Goal: Task Accomplishment & Management: Complete application form

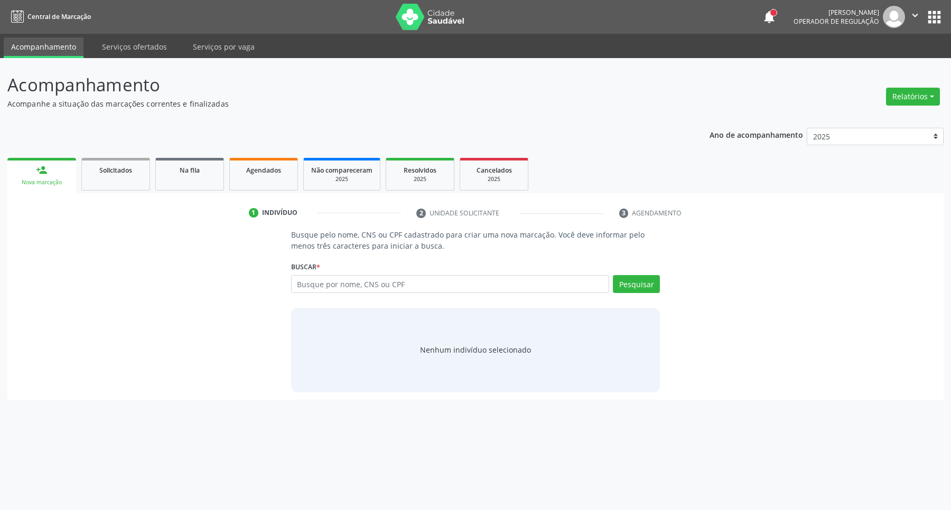
drag, startPoint x: 322, startPoint y: 289, endPoint x: 371, endPoint y: 221, distance: 84.4
click at [325, 286] on input "text" at bounding box center [450, 284] width 318 height 18
click at [270, 170] on span "Agendados" at bounding box center [263, 170] width 35 height 9
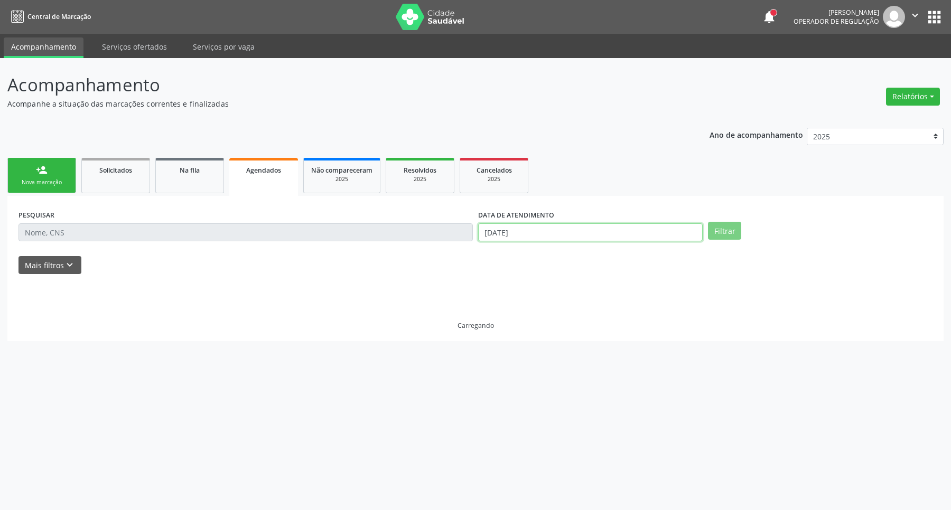
click at [572, 228] on input "[DATE]" at bounding box center [590, 232] width 224 height 18
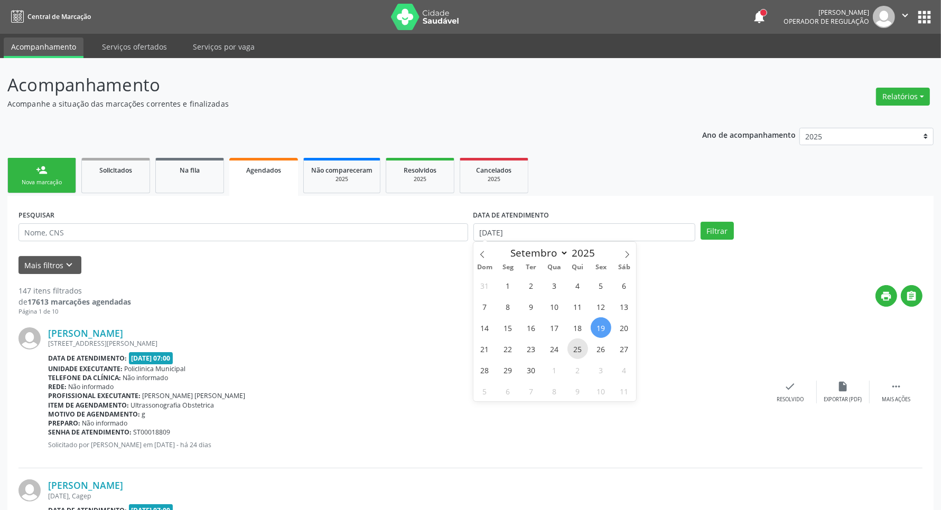
click at [578, 348] on span "25" at bounding box center [577, 349] width 21 height 21
type input "25/09/2025"
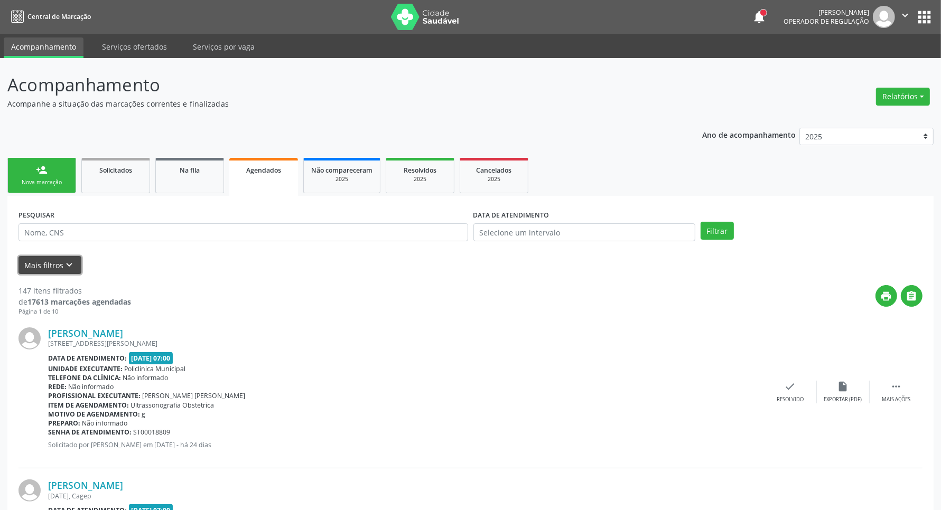
click at [54, 270] on button "Mais filtros keyboard_arrow_down" at bounding box center [49, 265] width 63 height 18
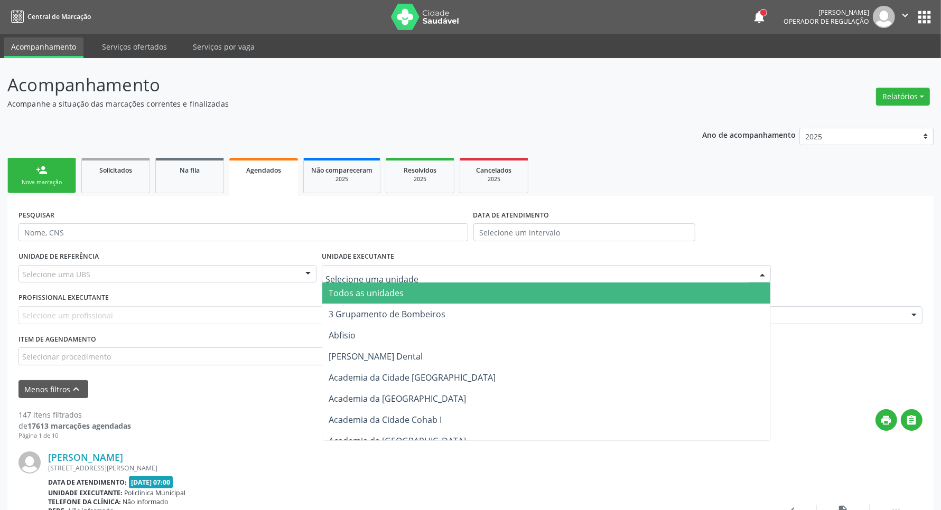
click at [363, 280] on div at bounding box center [546, 274] width 449 height 18
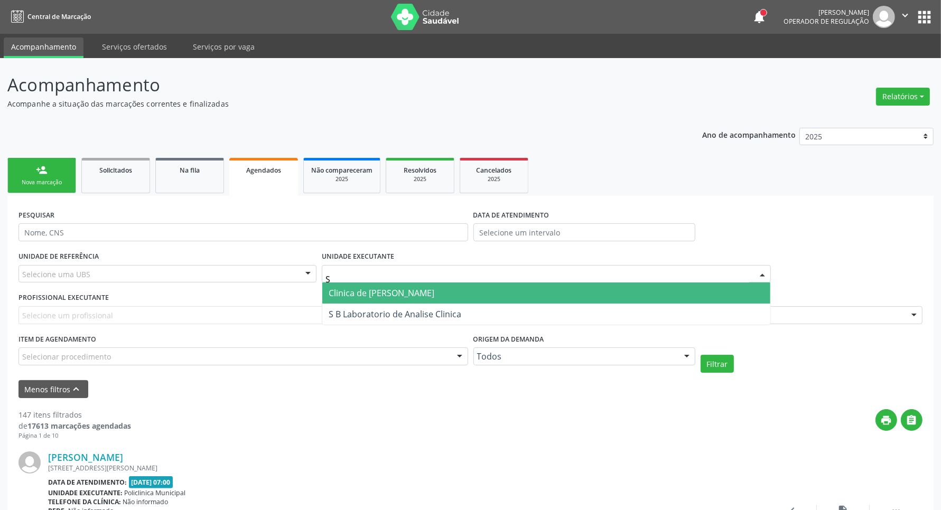
type input "S B"
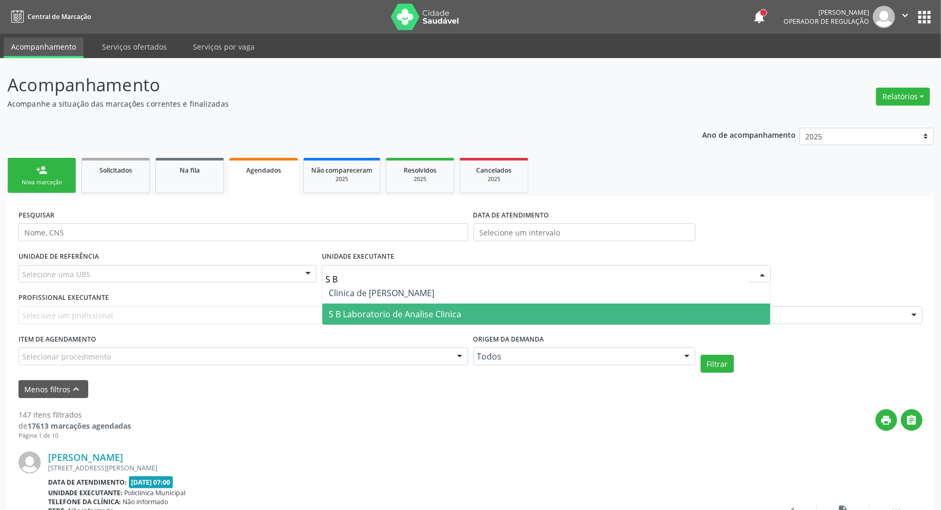
drag, startPoint x: 366, startPoint y: 314, endPoint x: 360, endPoint y: 313, distance: 6.5
click at [364, 315] on span "S B Laboratorio de Analise Clinica" at bounding box center [395, 314] width 133 height 12
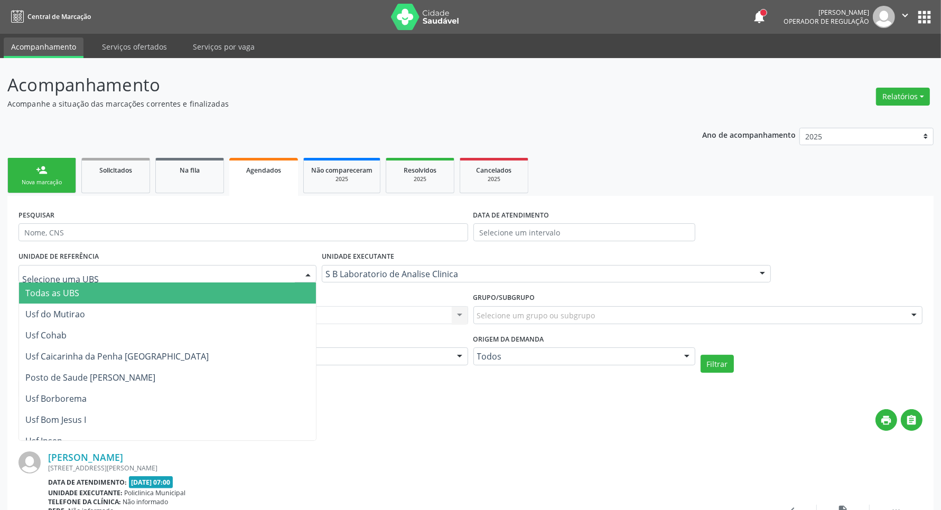
click at [248, 268] on div at bounding box center [167, 274] width 298 height 18
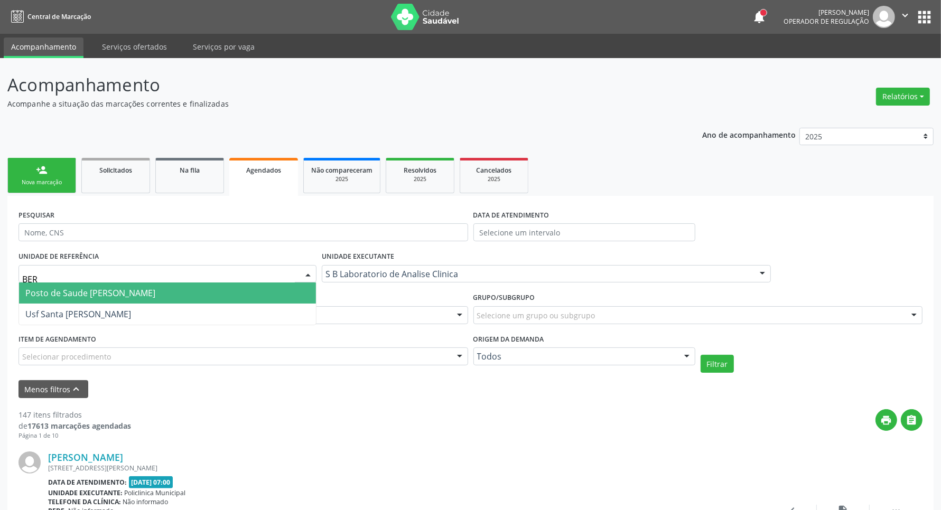
drag, startPoint x: 199, startPoint y: 295, endPoint x: 195, endPoint y: 288, distance: 7.8
click at [199, 294] on span "Posto de Saude [PERSON_NAME]" at bounding box center [167, 293] width 297 height 21
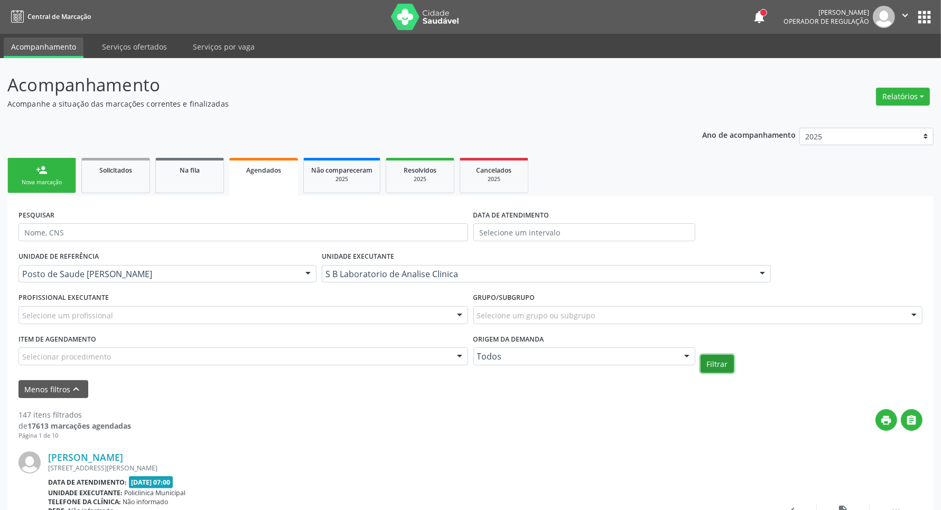
click at [717, 368] on button "Filtrar" at bounding box center [716, 364] width 33 height 18
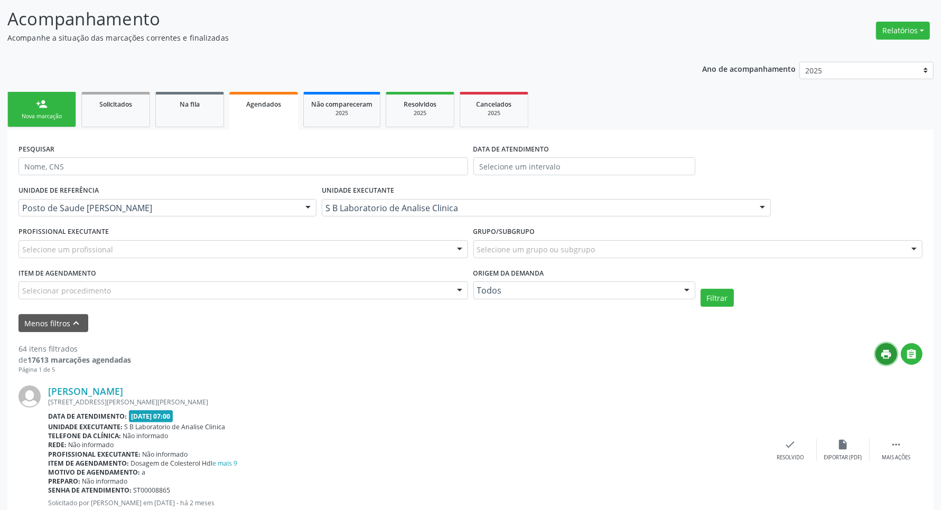
click at [892, 354] on icon "print" at bounding box center [886, 355] width 12 height 12
click at [912, 363] on button "" at bounding box center [911, 354] width 22 height 22
click at [888, 361] on button "print" at bounding box center [886, 354] width 22 height 22
click at [305, 210] on div at bounding box center [308, 209] width 16 height 18
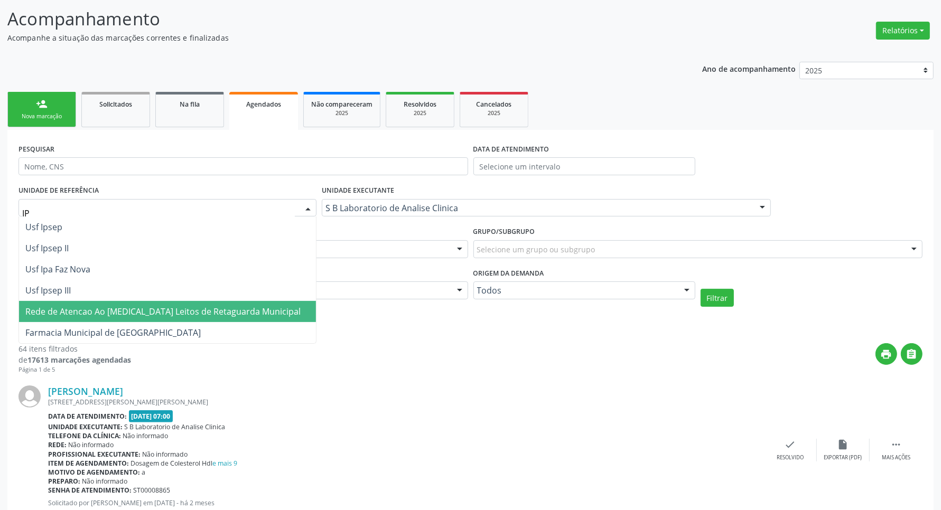
type input "IPA"
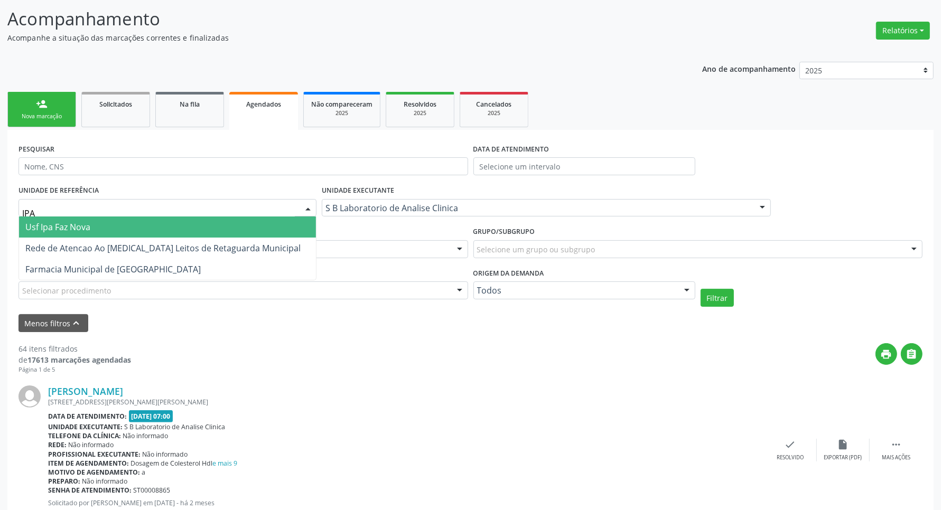
click at [135, 232] on span "Usf Ipa Faz Nova" at bounding box center [167, 227] width 297 height 21
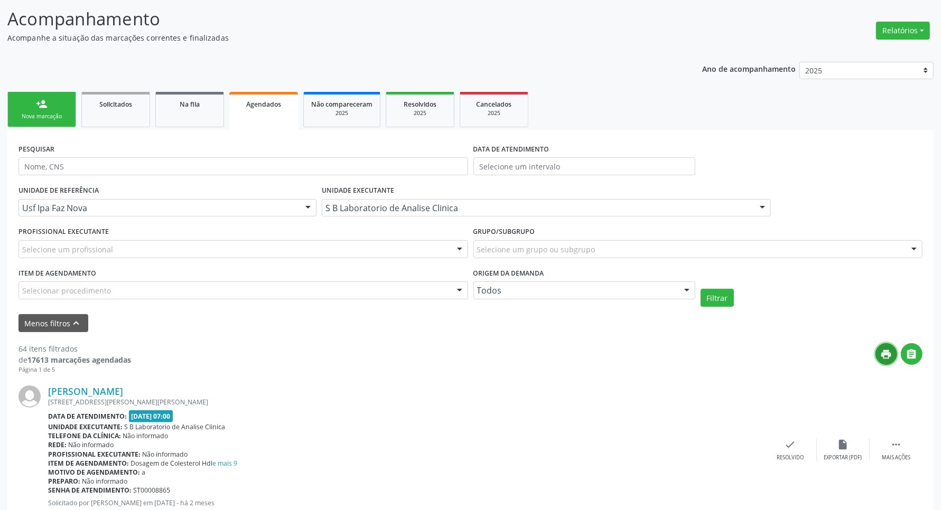
click at [887, 357] on icon "print" at bounding box center [886, 355] width 12 height 12
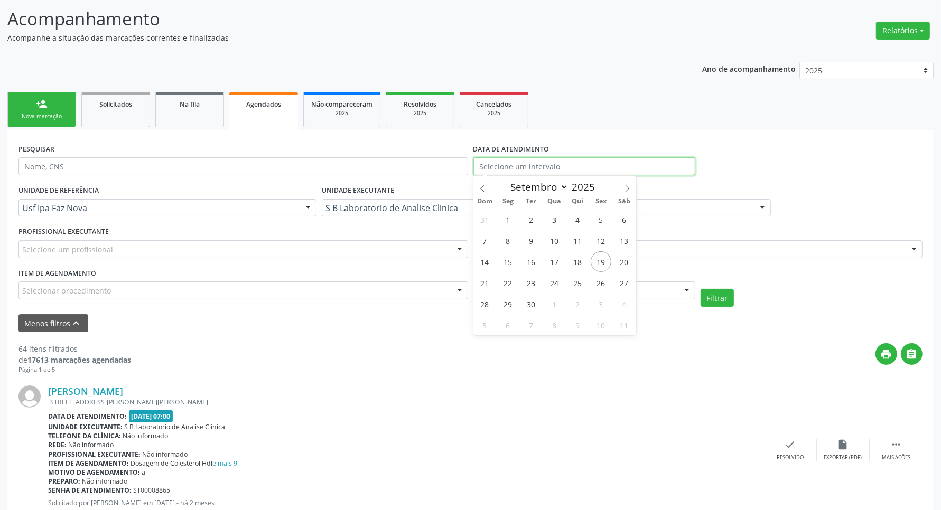
click at [511, 167] on input "text" at bounding box center [584, 166] width 222 height 18
click at [598, 280] on span "26" at bounding box center [600, 283] width 21 height 21
type input "[DATE]"
click at [724, 298] on button "Filtrar" at bounding box center [716, 298] width 33 height 18
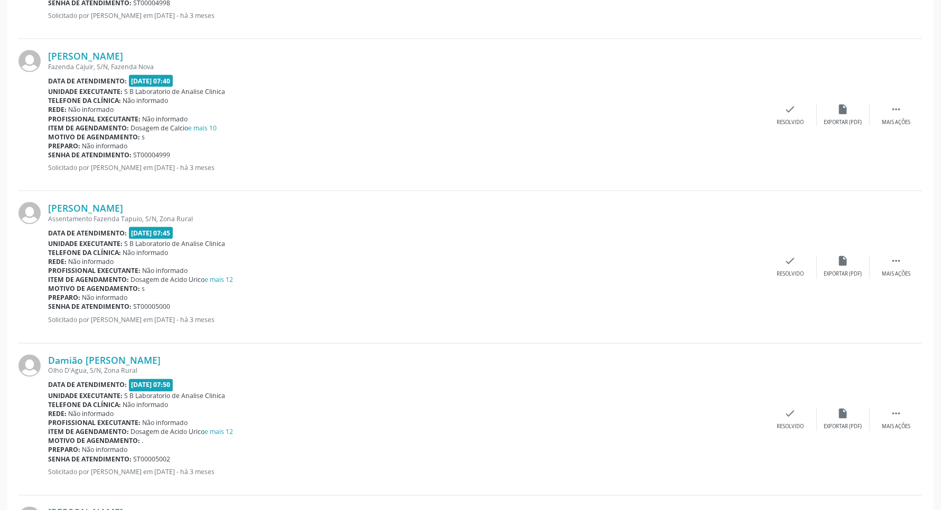
scroll to position [2272, 0]
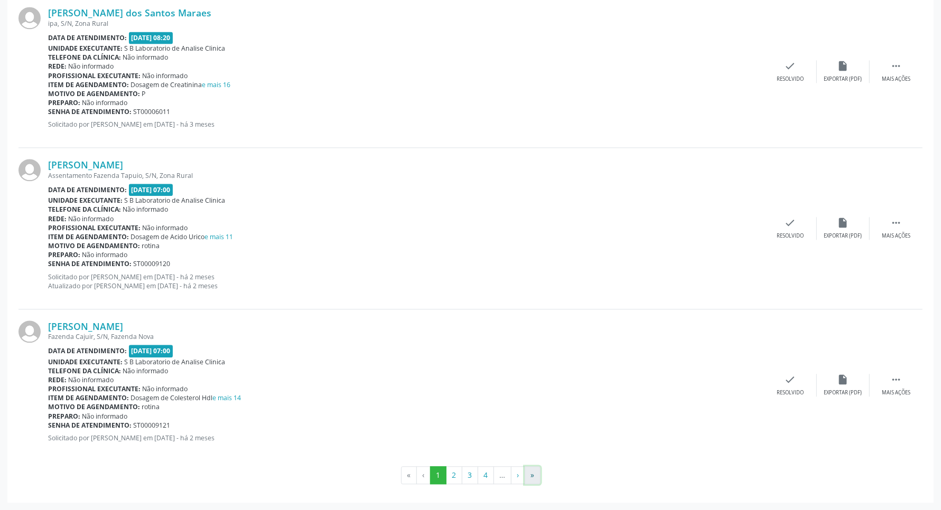
click at [540, 479] on button "»" at bounding box center [532, 475] width 16 height 18
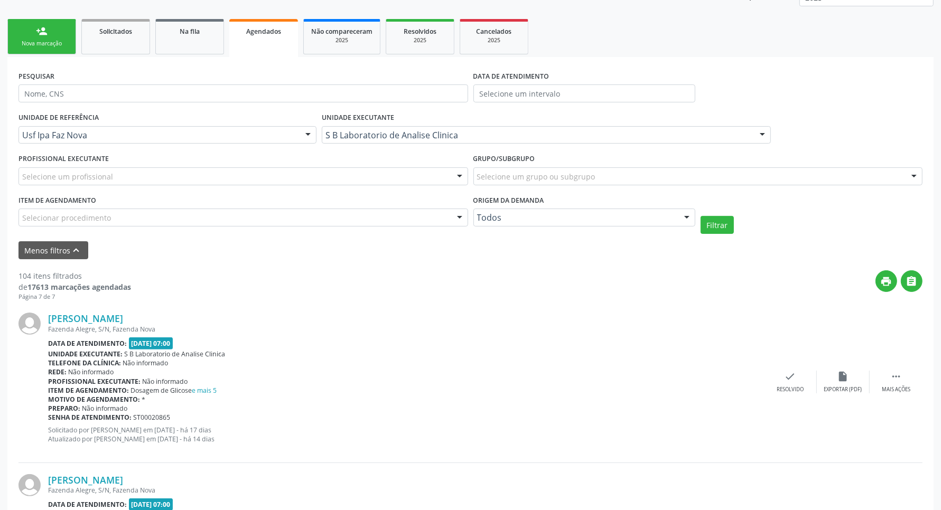
scroll to position [0, 0]
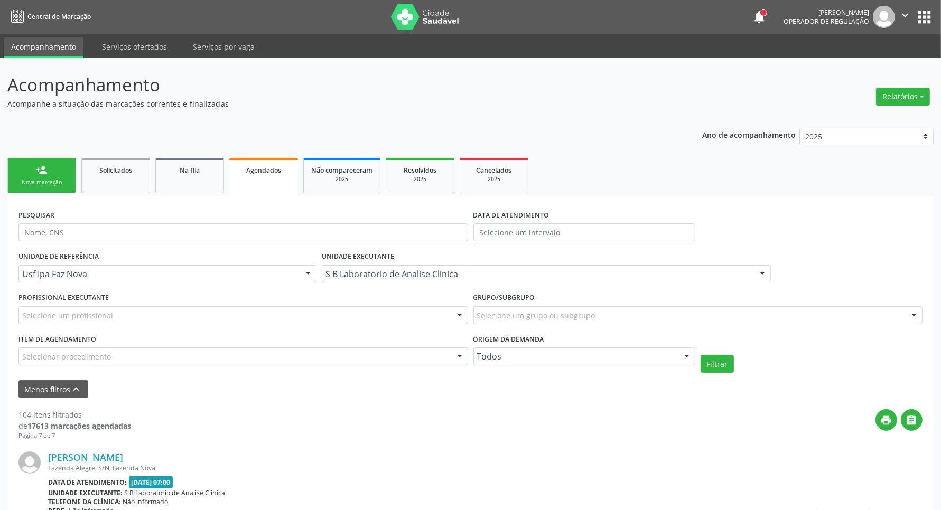
click at [37, 170] on div "person_add" at bounding box center [42, 170] width 12 height 12
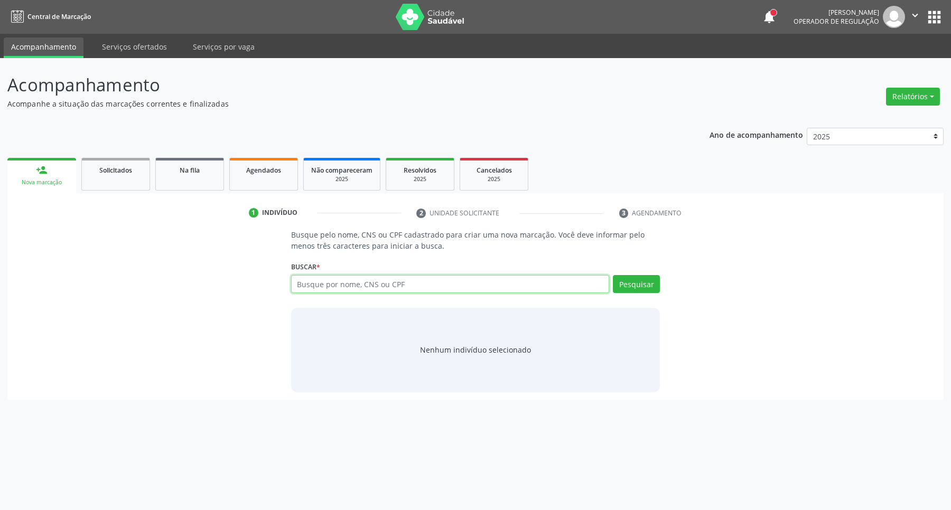
drag, startPoint x: 397, startPoint y: 284, endPoint x: 395, endPoint y: 279, distance: 5.7
click at [396, 282] on input "text" at bounding box center [450, 284] width 318 height 18
type input "702404580594123"
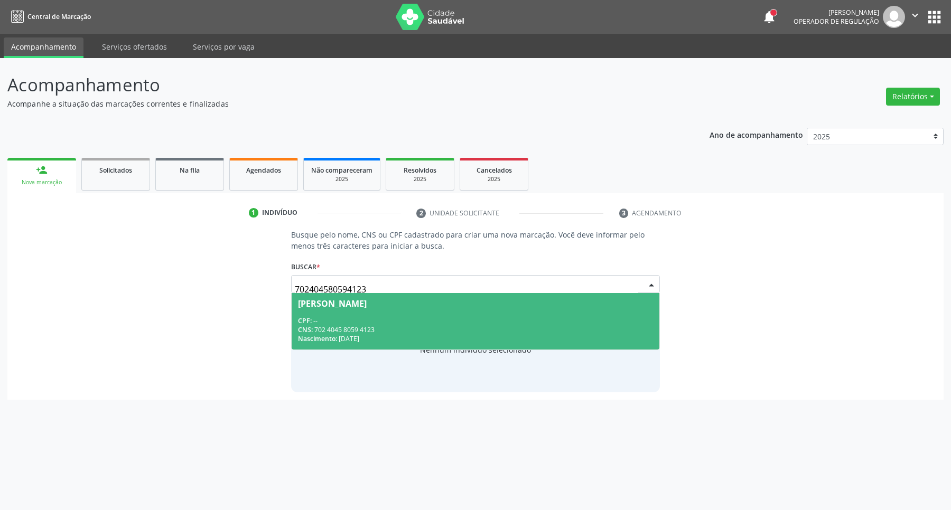
click at [346, 307] on div "[PERSON_NAME]" at bounding box center [332, 303] width 69 height 8
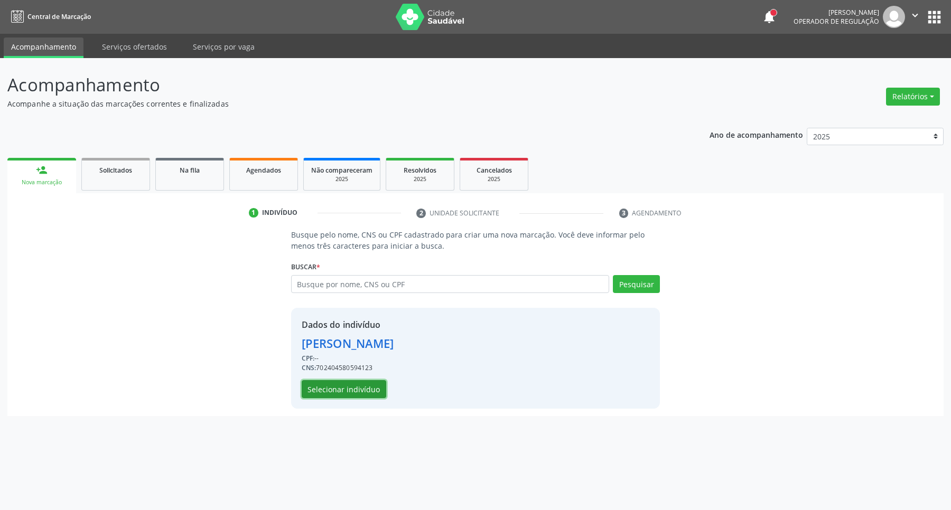
click at [330, 383] on button "Selecionar indivíduo" at bounding box center [344, 389] width 85 height 18
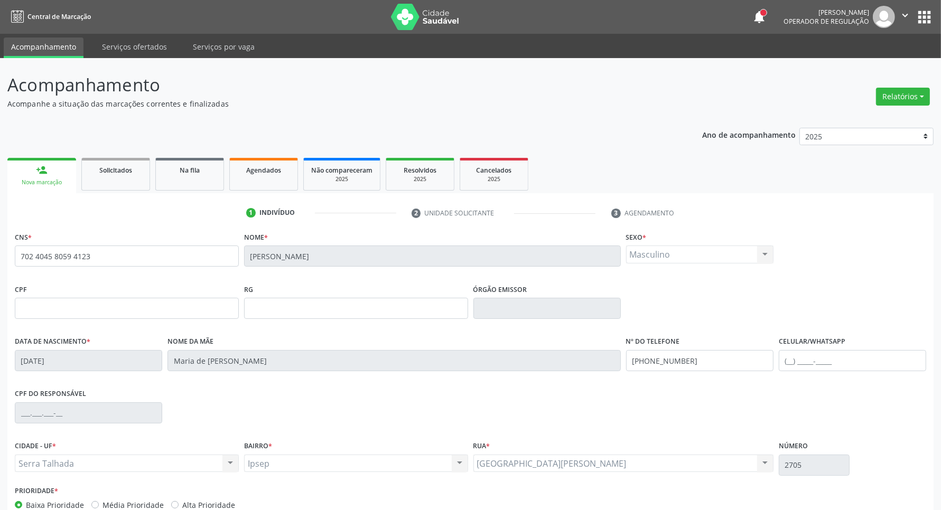
scroll to position [62, 0]
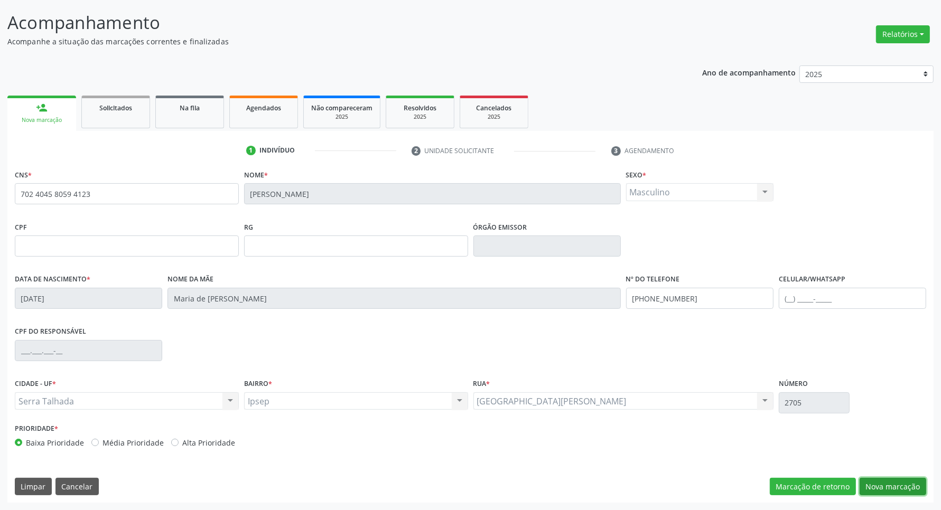
click at [906, 478] on button "Nova marcação" at bounding box center [892, 487] width 67 height 18
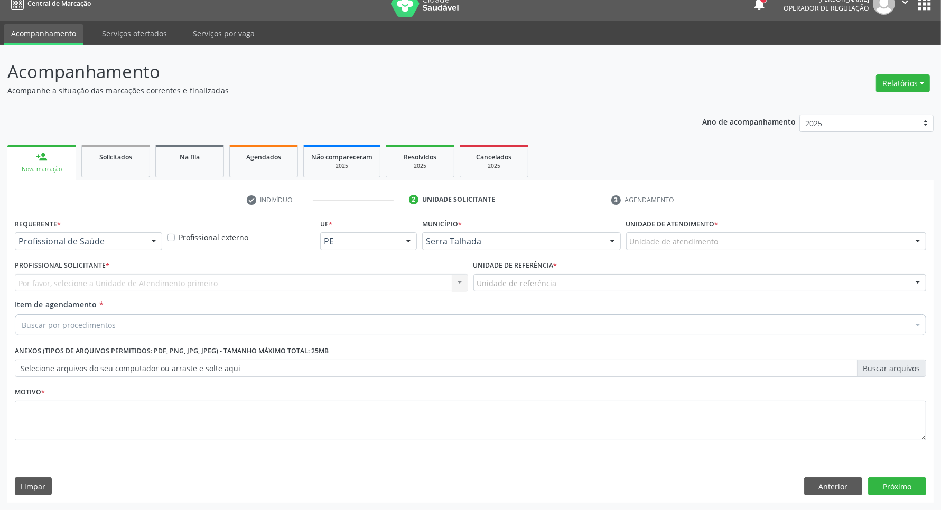
scroll to position [13, 0]
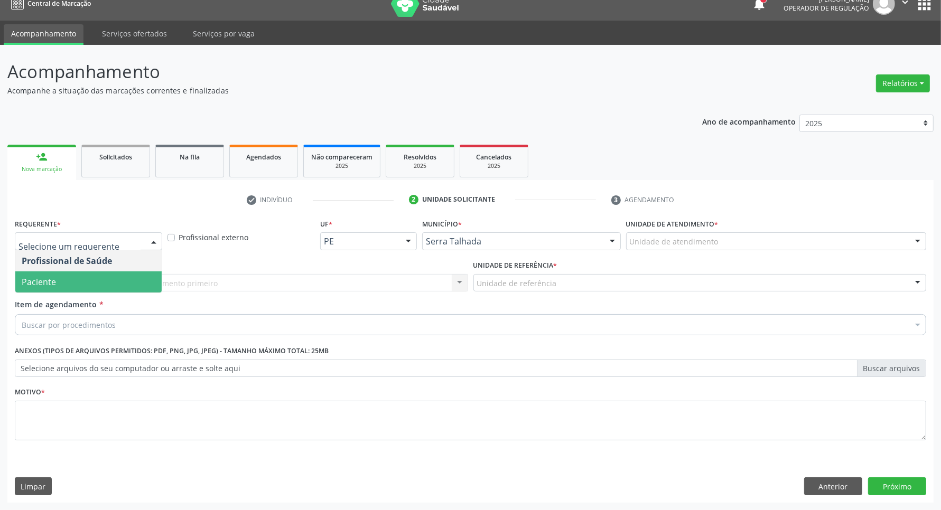
click at [91, 281] on span "Paciente" at bounding box center [88, 281] width 146 height 21
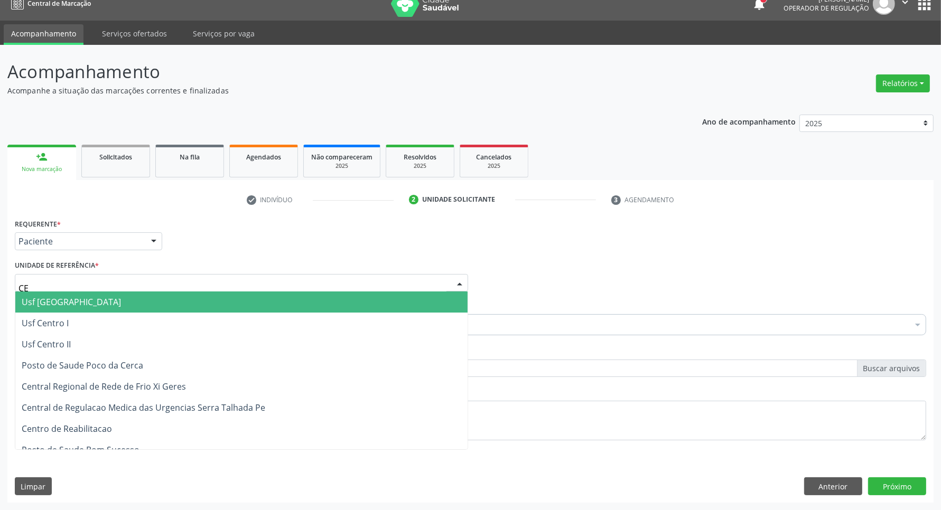
type input "CEN"
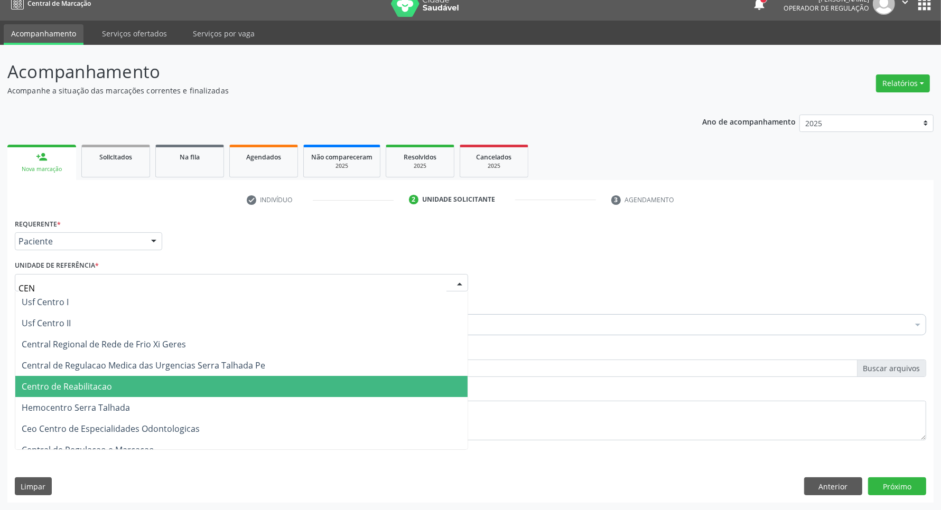
click at [88, 379] on span "Centro de Reabilitacao" at bounding box center [241, 386] width 452 height 21
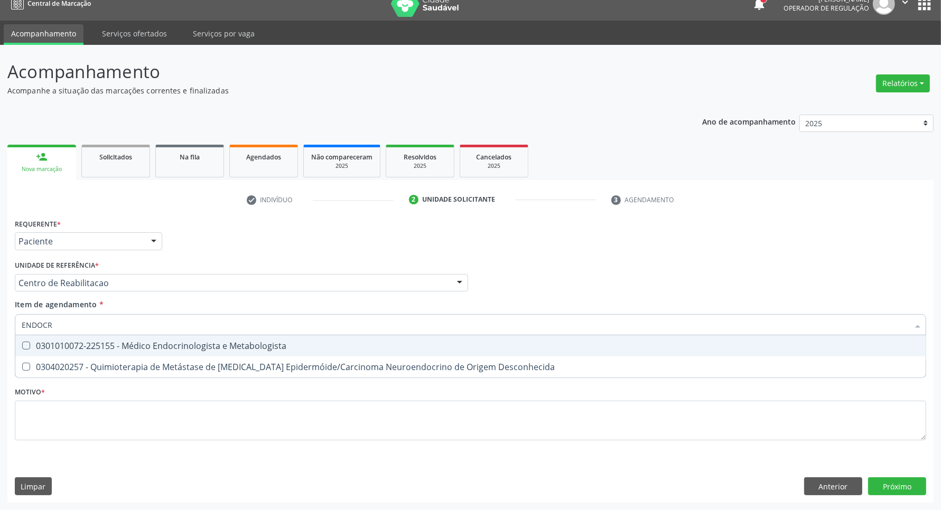
type input "ENDOCRI"
click at [122, 343] on div "0301010072-225155 - Médico Endocrinologista e Metabologista" at bounding box center [470, 346] width 897 height 8
checkbox Metabologista "true"
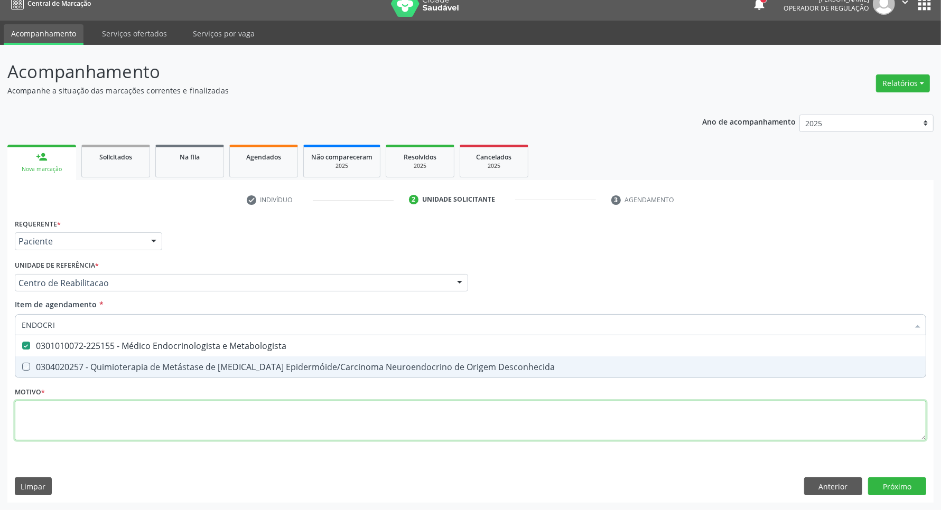
click at [98, 420] on div "Requerente * Paciente Profissional de Saúde Paciente Nenhum resultado encontrad…" at bounding box center [470, 335] width 911 height 239
checkbox Desconhecida "true"
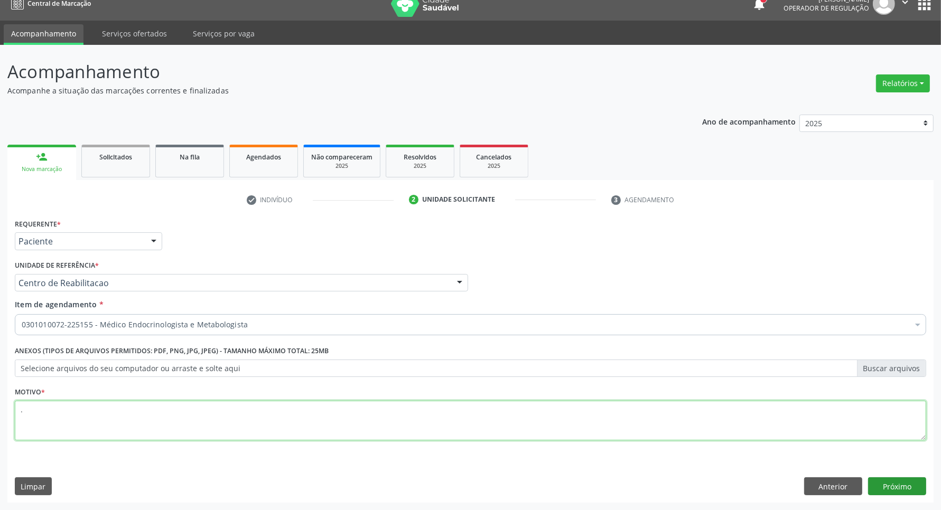
type textarea "."
click at [906, 491] on button "Próximo" at bounding box center [897, 486] width 58 height 18
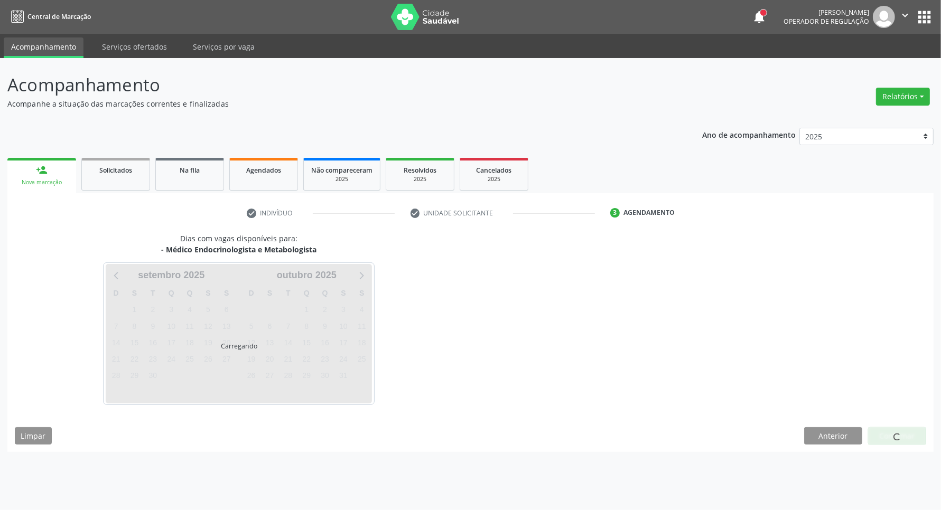
scroll to position [0, 0]
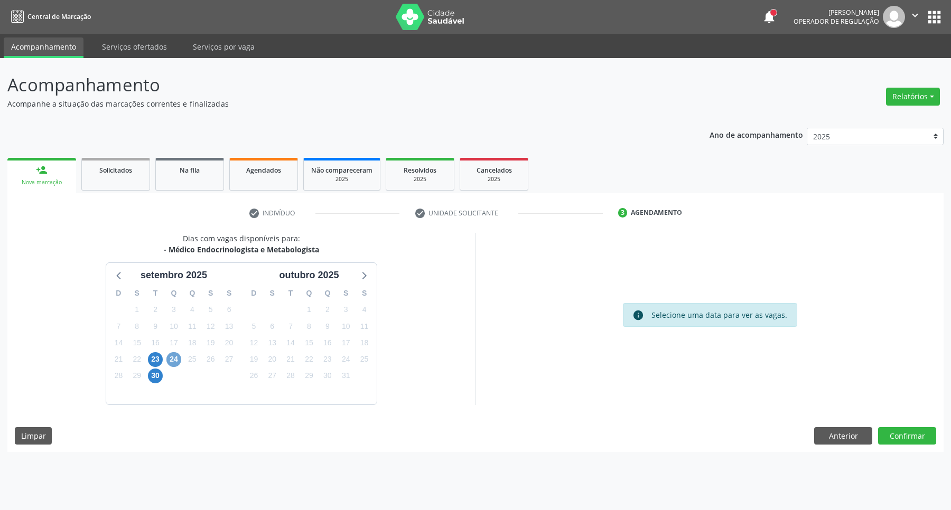
click at [172, 357] on span "24" at bounding box center [173, 359] width 15 height 15
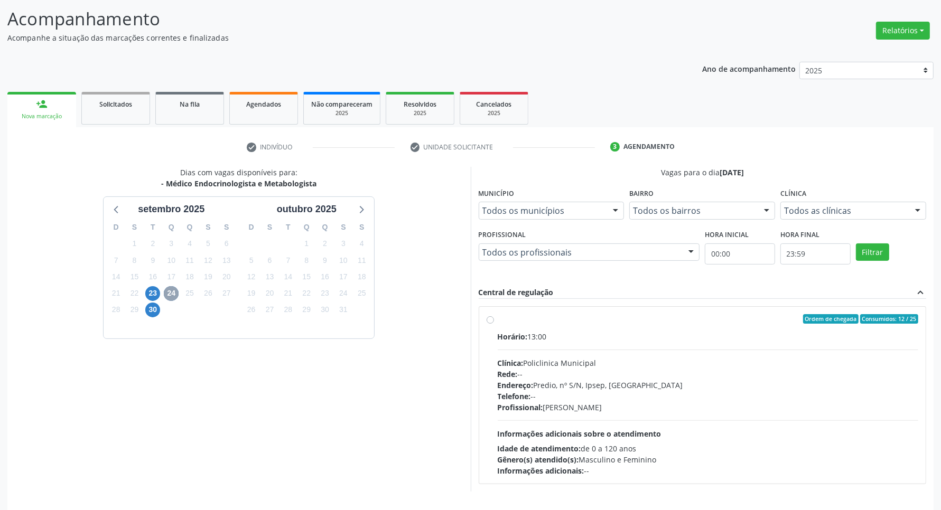
scroll to position [102, 0]
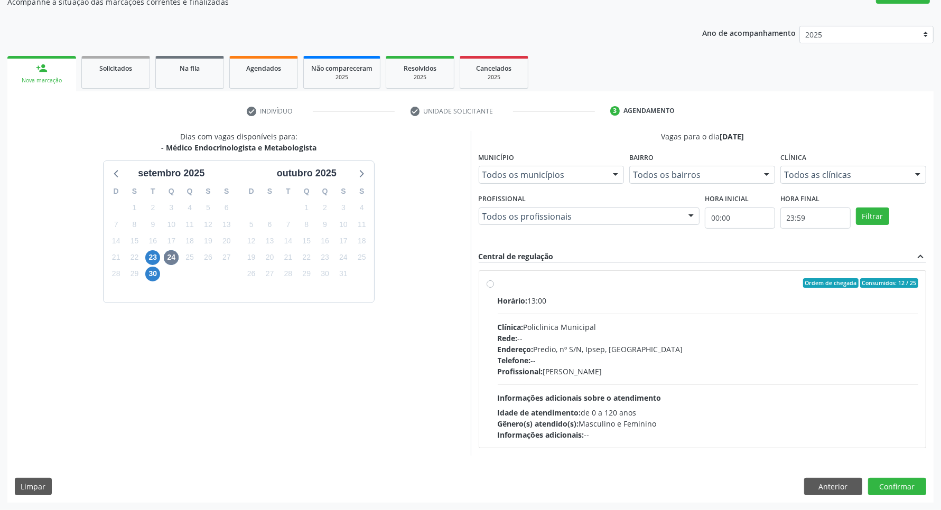
click at [703, 407] on div "Idade de atendimento: de 0 a 120 anos" at bounding box center [708, 412] width 421 height 11
click at [494, 288] on input "Ordem de chegada Consumidos: 12 / 25 Horário: 13:00 Clínica: Policlinica Munici…" at bounding box center [489, 283] width 7 height 10
radio input "true"
click at [915, 505] on button "Confirmar" at bounding box center [897, 505] width 58 height 18
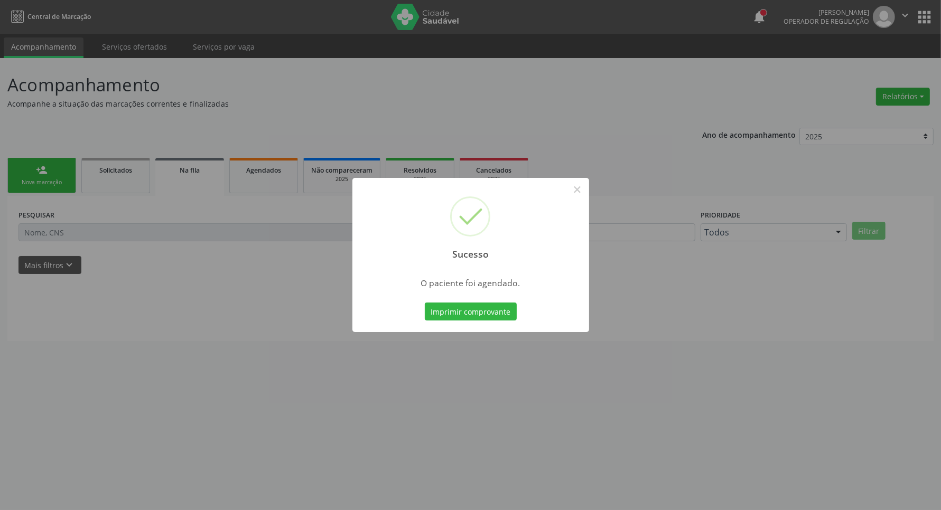
scroll to position [0, 0]
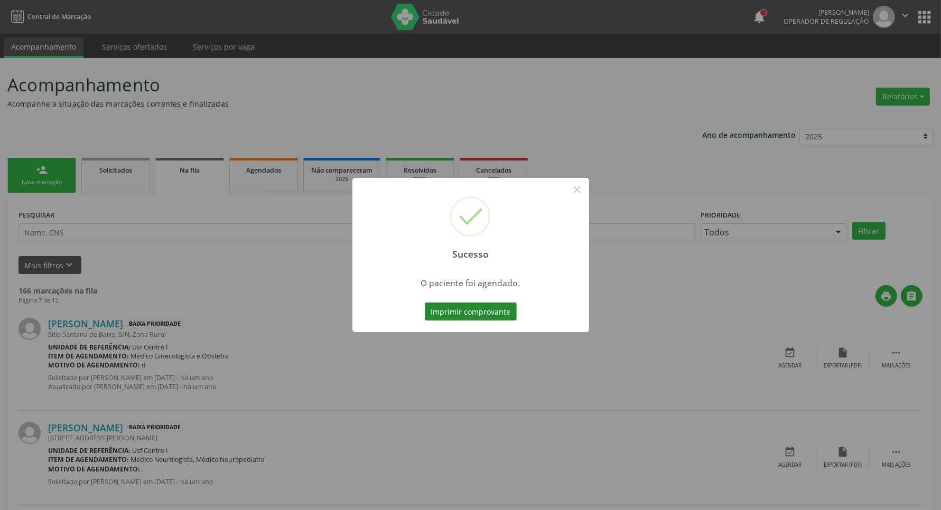
click at [476, 310] on button "Imprimir comprovante" at bounding box center [471, 312] width 92 height 18
